Goal: Task Accomplishment & Management: Use online tool/utility

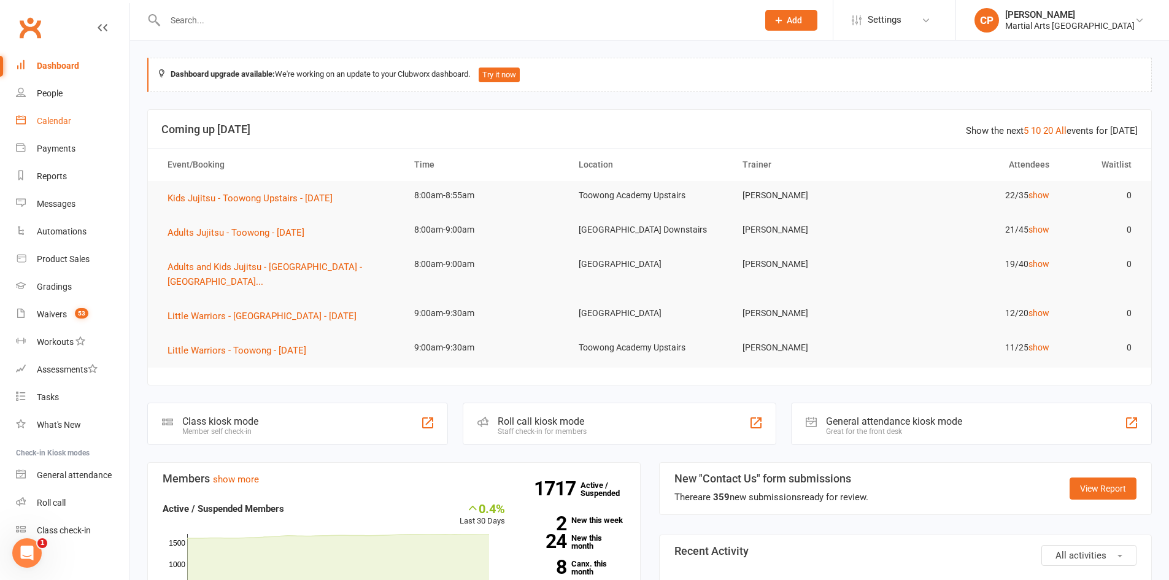
click at [69, 121] on div "Calendar" at bounding box center [54, 121] width 34 height 10
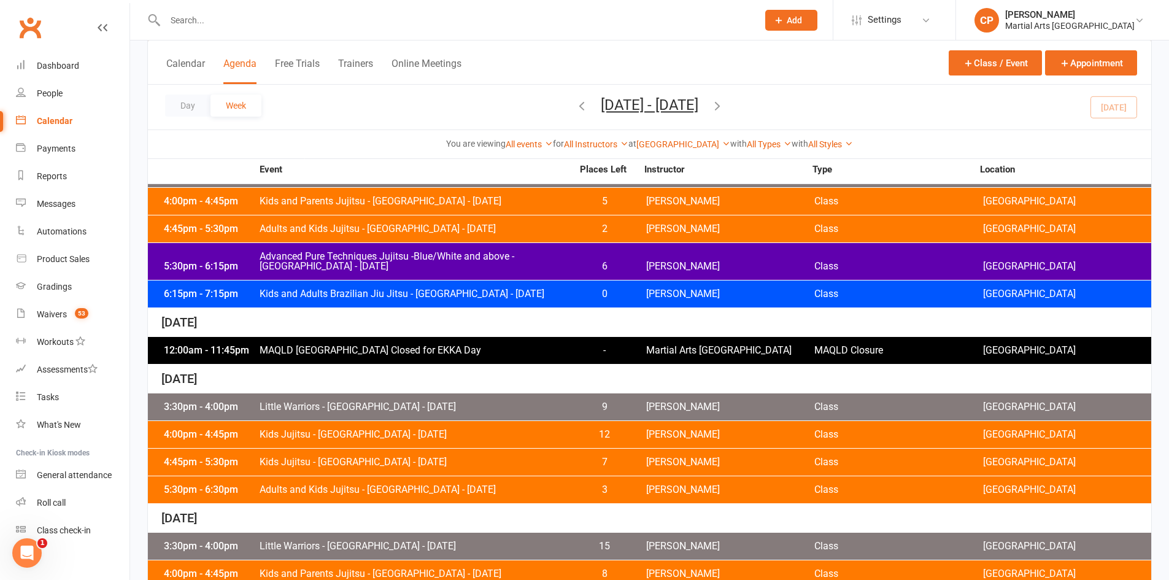
scroll to position [490, 0]
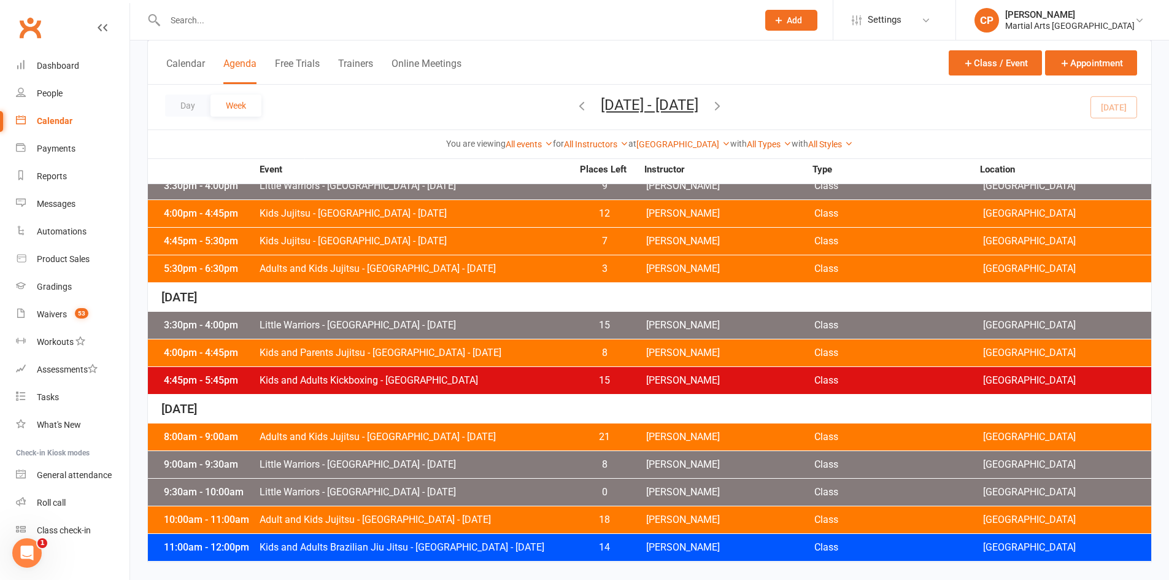
click at [482, 523] on span "Adult and Kids Jujitsu - [GEOGRAPHIC_DATA] - [DATE]" at bounding box center [416, 520] width 314 height 10
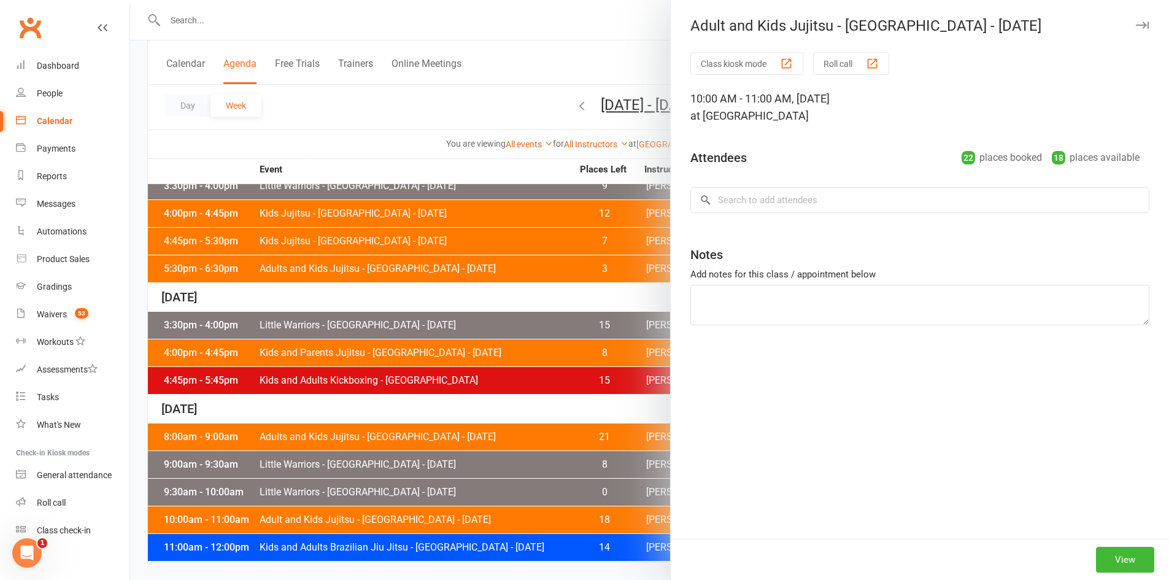
click at [481, 496] on div at bounding box center [649, 290] width 1039 height 580
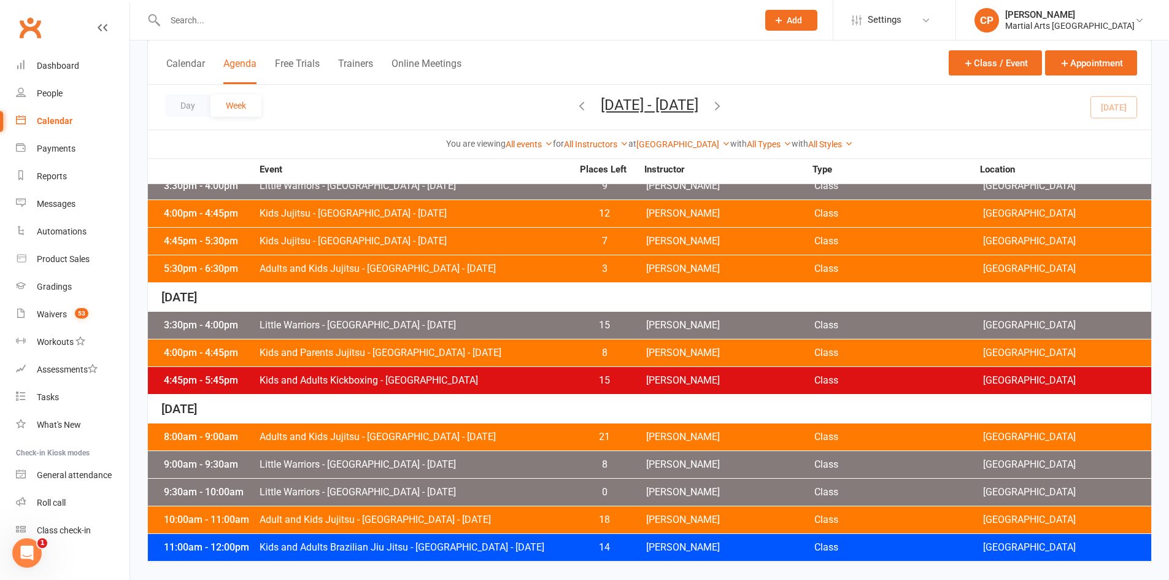
click at [481, 496] on span "Little Warriors - [GEOGRAPHIC_DATA] - [DATE]" at bounding box center [416, 492] width 314 height 10
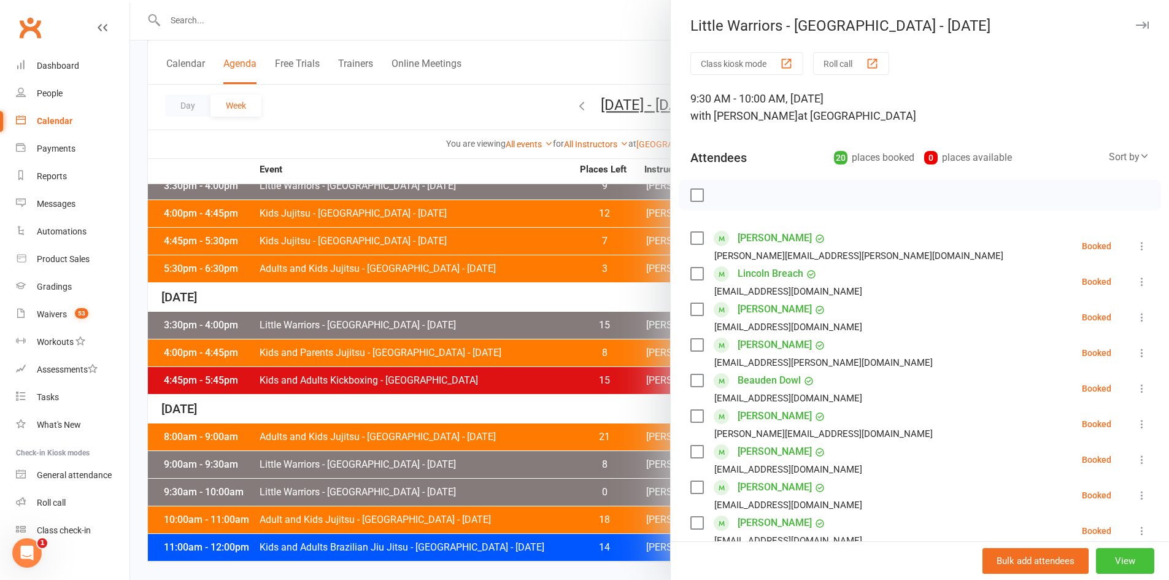
click at [1102, 561] on button "View" at bounding box center [1125, 561] width 58 height 26
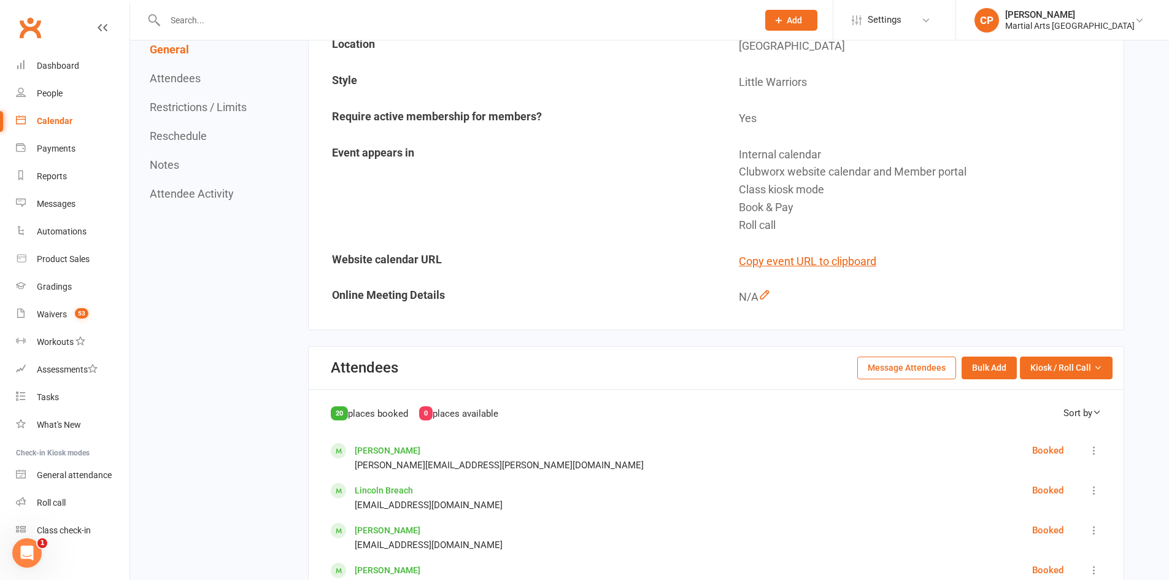
scroll to position [368, 0]
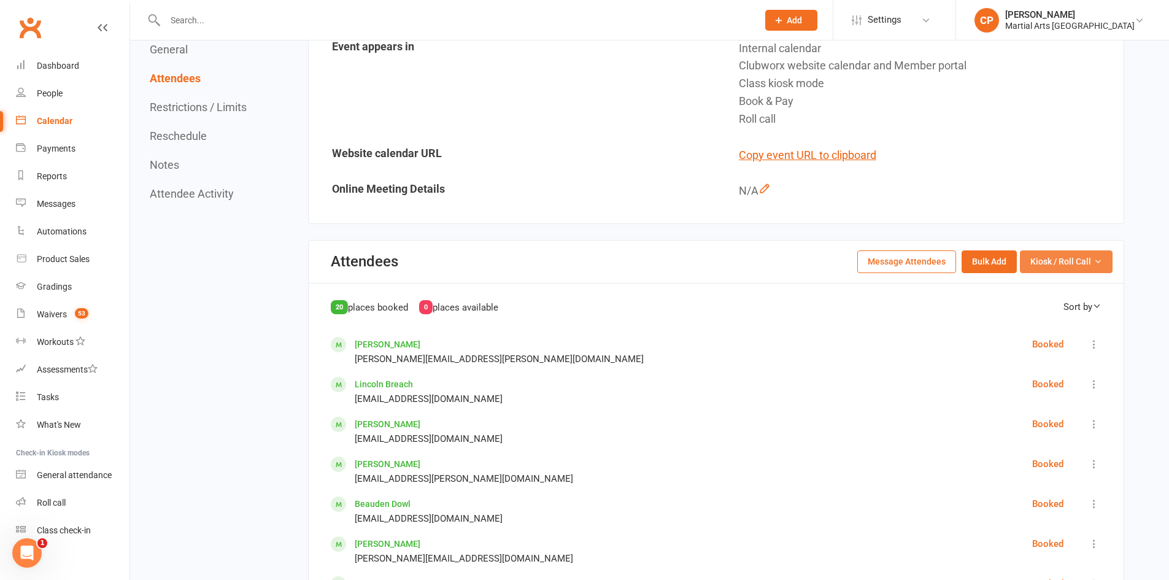
click at [1041, 268] on span "Kiosk / Roll Call" at bounding box center [1060, 262] width 61 height 14
click at [1038, 315] on link "Enter Roll Call" at bounding box center [1051, 314] width 122 height 25
